Goal: Transaction & Acquisition: Purchase product/service

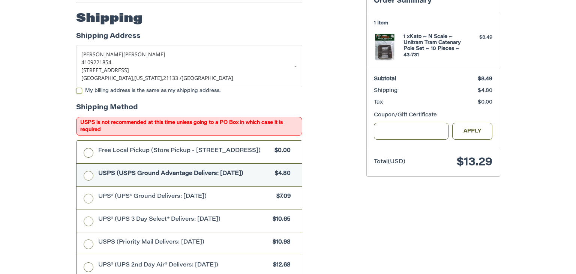
scroll to position [121, 0]
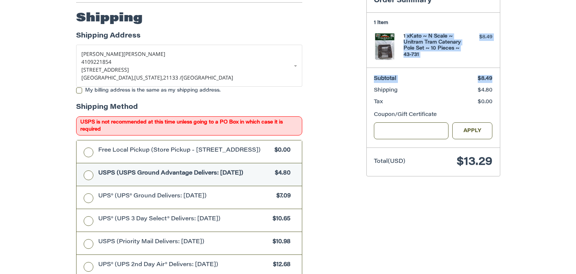
drag, startPoint x: 405, startPoint y: 32, endPoint x: 426, endPoint y: 84, distance: 55.8
click at [426, 84] on article "Order Summary 1 Item 1 x Kato ~ N Scale ~ Unitram Tram Catenary Pole Set ~ 10 P…" at bounding box center [433, 82] width 134 height 187
click at [426, 84] on section "Subtotal $8.49 Shipping $4.80 Tax $0.00 Coupon/Gift Certificate Gift Certificat…" at bounding box center [433, 107] width 133 height 80
drag, startPoint x: 455, startPoint y: 32, endPoint x: 438, endPoint y: 27, distance: 17.6
click at [438, 27] on section "1 Item 1 x Kato ~ N Scale ~ Unitram Tram Catenary Pole Set ~ 10 Pieces ~ 43-731…" at bounding box center [433, 39] width 133 height 55
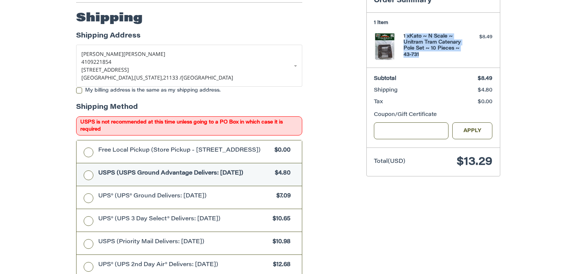
drag, startPoint x: 405, startPoint y: 33, endPoint x: 444, endPoint y: 55, distance: 44.5
click at [444, 55] on h4 "1 x Kato ~ N Scale ~ Unitram Tram Catenary Pole Set ~ 10 Pieces ~ 43-731" at bounding box center [431, 45] width 57 height 24
copy h4 "x Kato ~ N Scale ~ Unitram Tram Catenary Pole Set ~ 10 Pieces ~ 43-731"
click at [407, 181] on aside "Order Summary 1 Item 1 x Kato ~ N Scale ~ Unitram Tram Catenary Pole Set ~ 10 P…" at bounding box center [433, 79] width 145 height 210
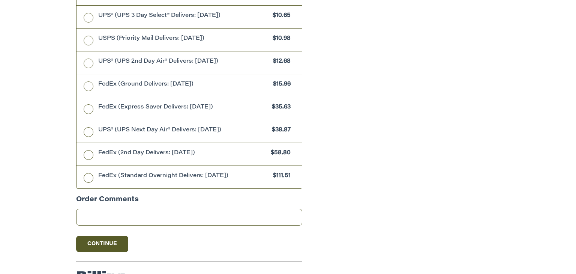
scroll to position [399, 0]
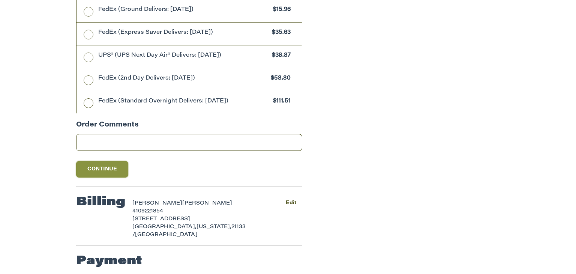
click at [108, 170] on button "Continue" at bounding box center [102, 169] width 52 height 16
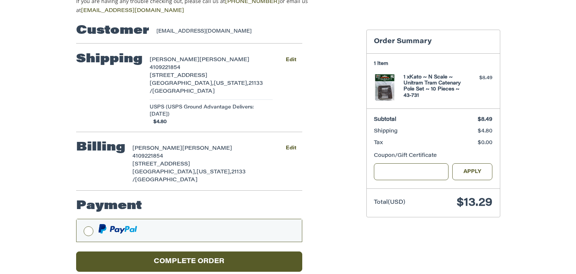
scroll to position [85, 0]
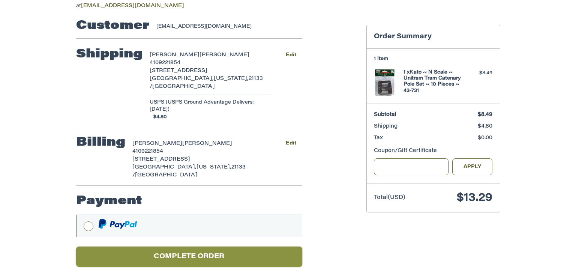
click at [189, 248] on button "Complete order" at bounding box center [189, 256] width 226 height 21
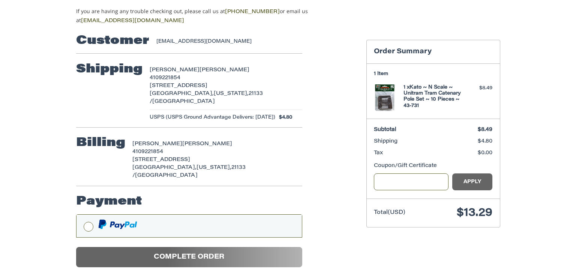
scroll to position [29, 0]
